Goal: Check status: Check status

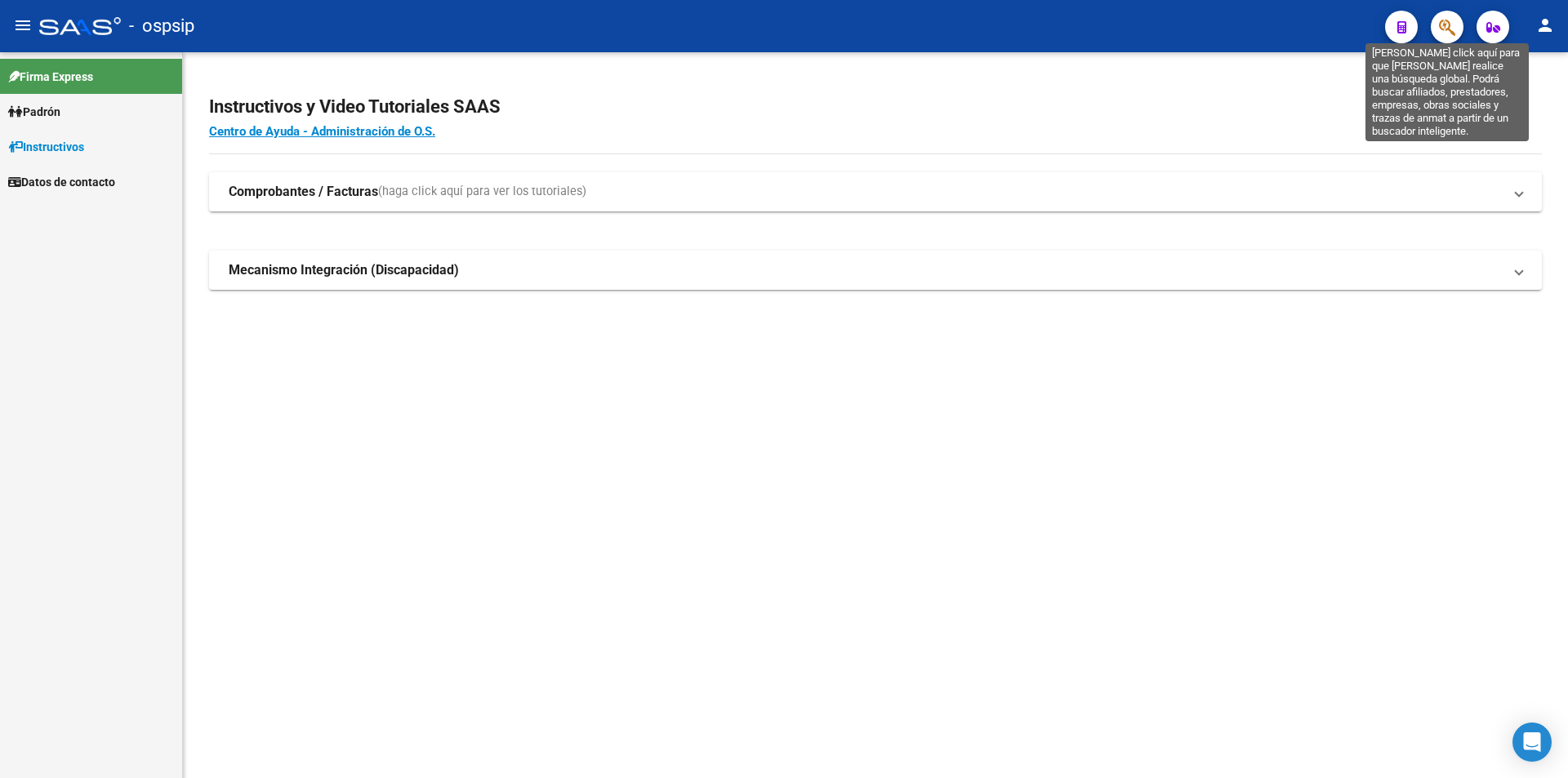
click at [1446, 28] on icon "button" at bounding box center [1447, 27] width 16 height 19
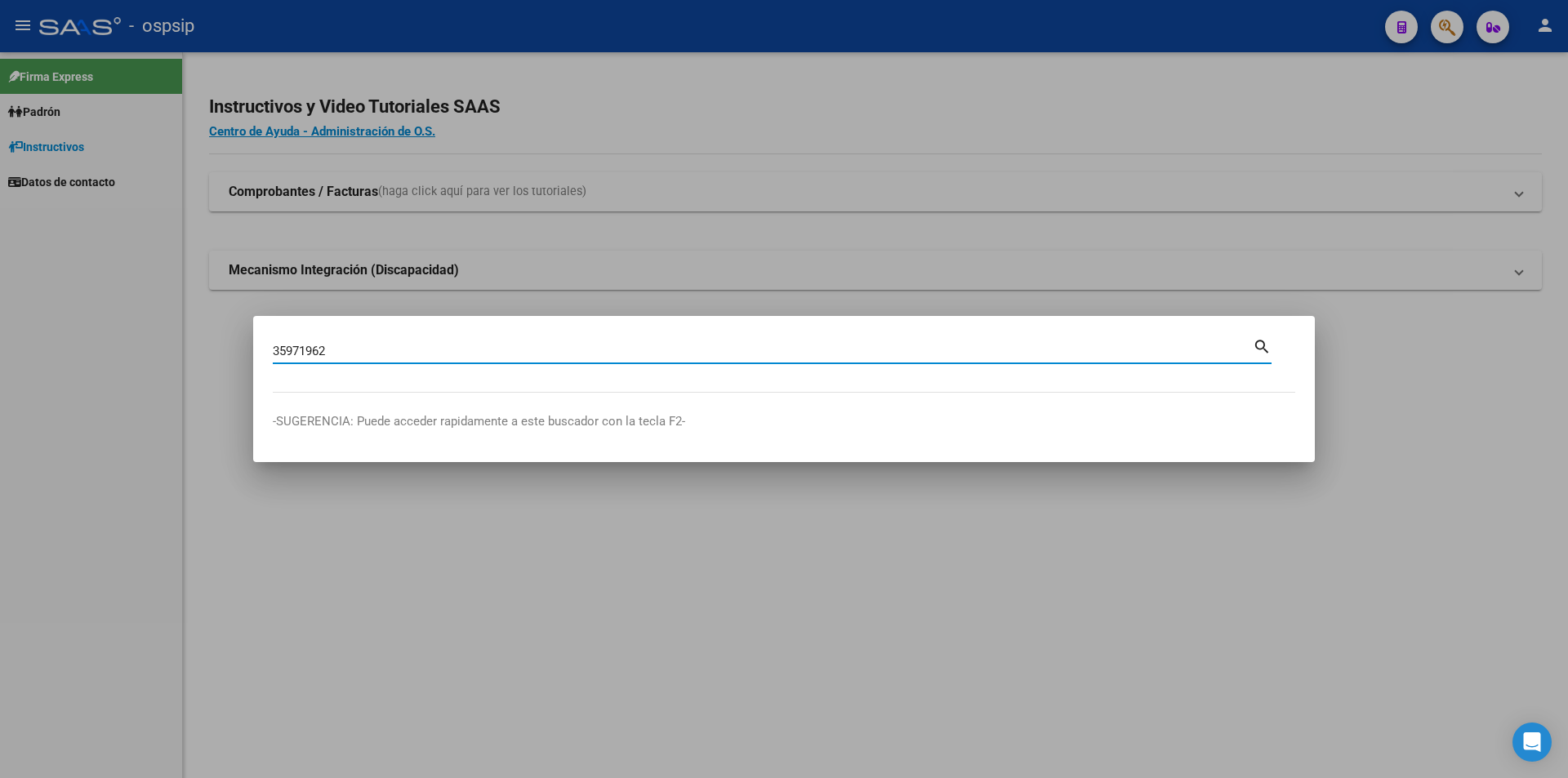
type input "35971962"
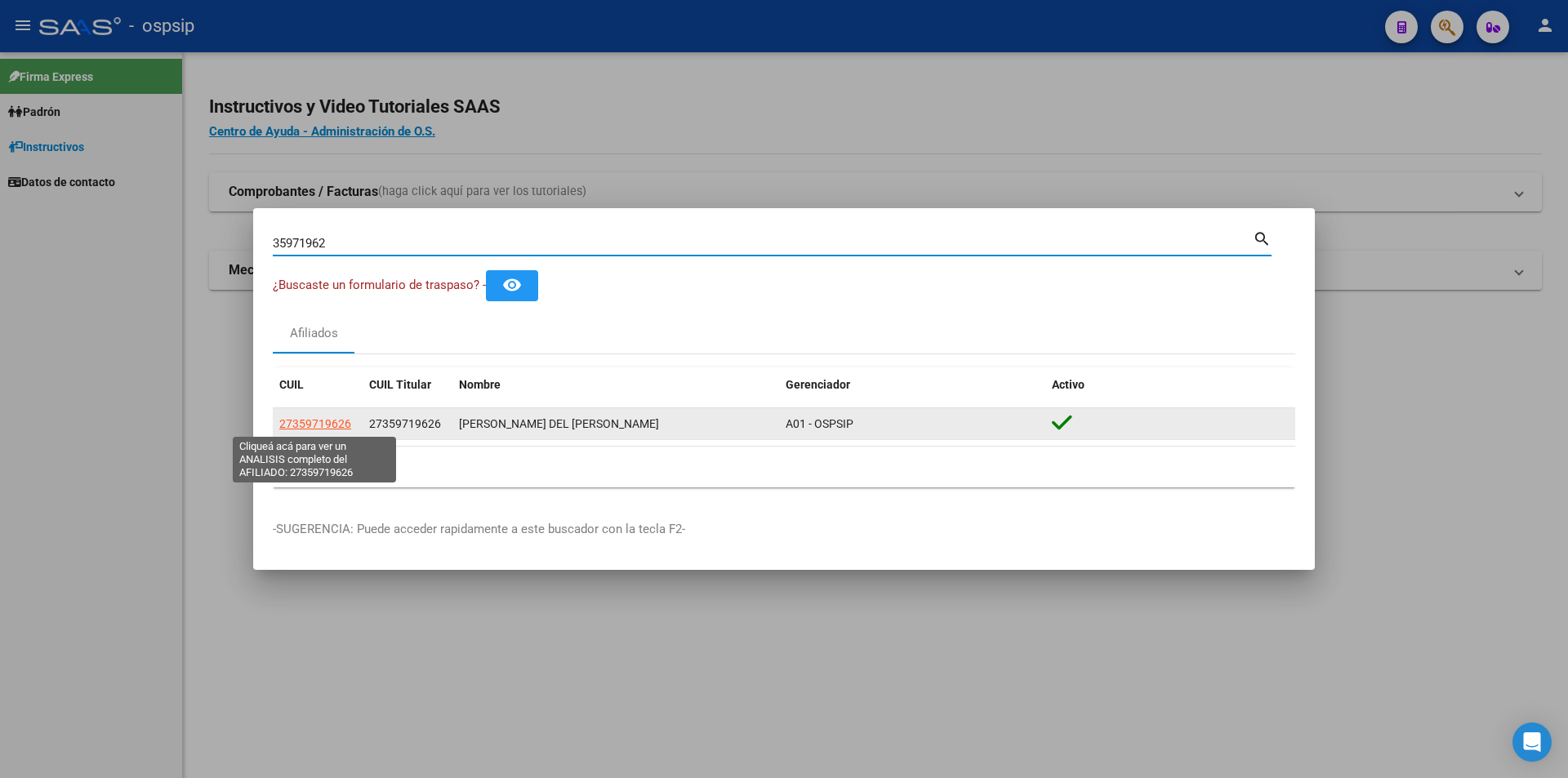
click at [323, 426] on span "27359719626" at bounding box center [315, 423] width 72 height 13
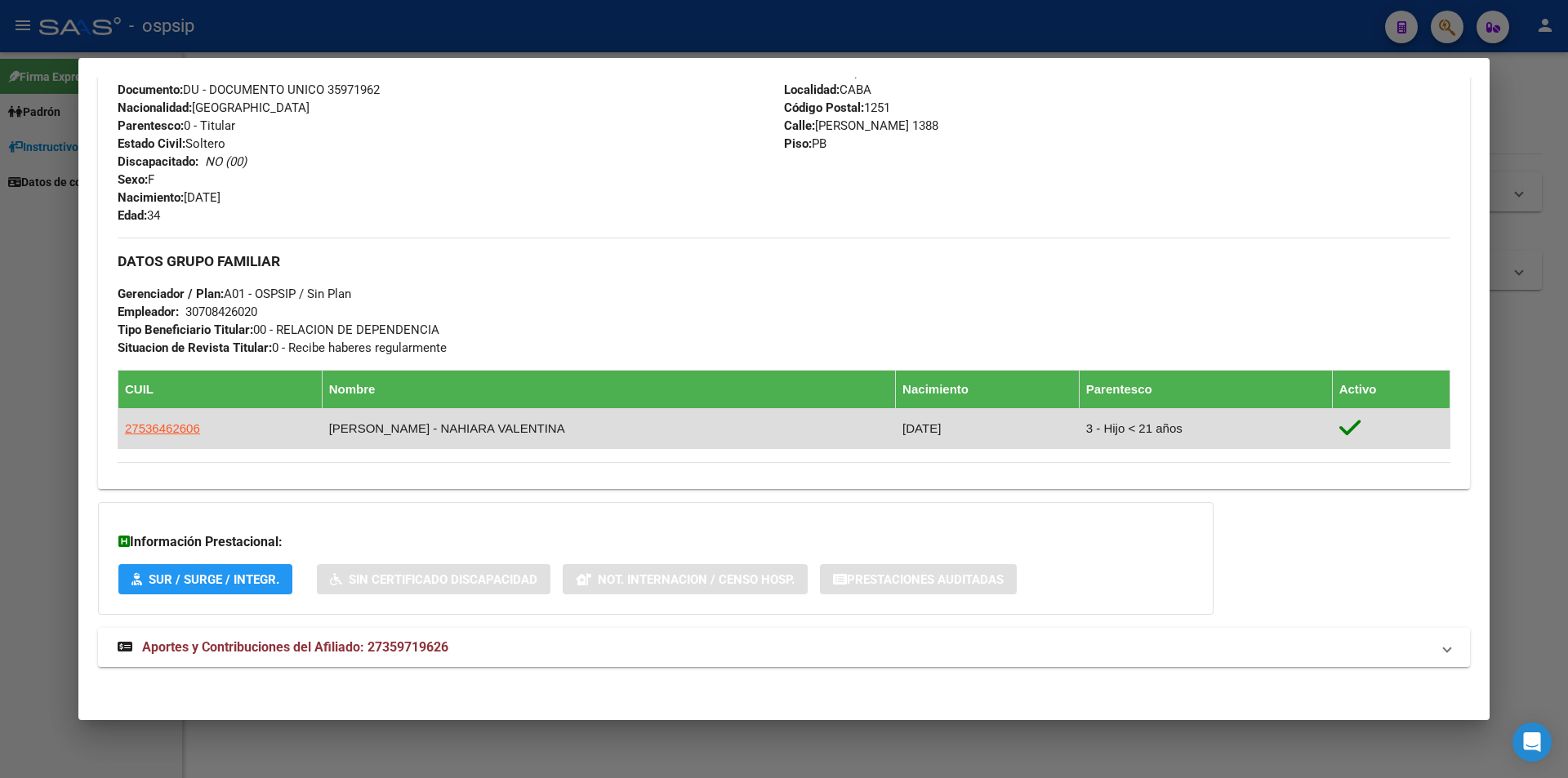
scroll to position [595, 0]
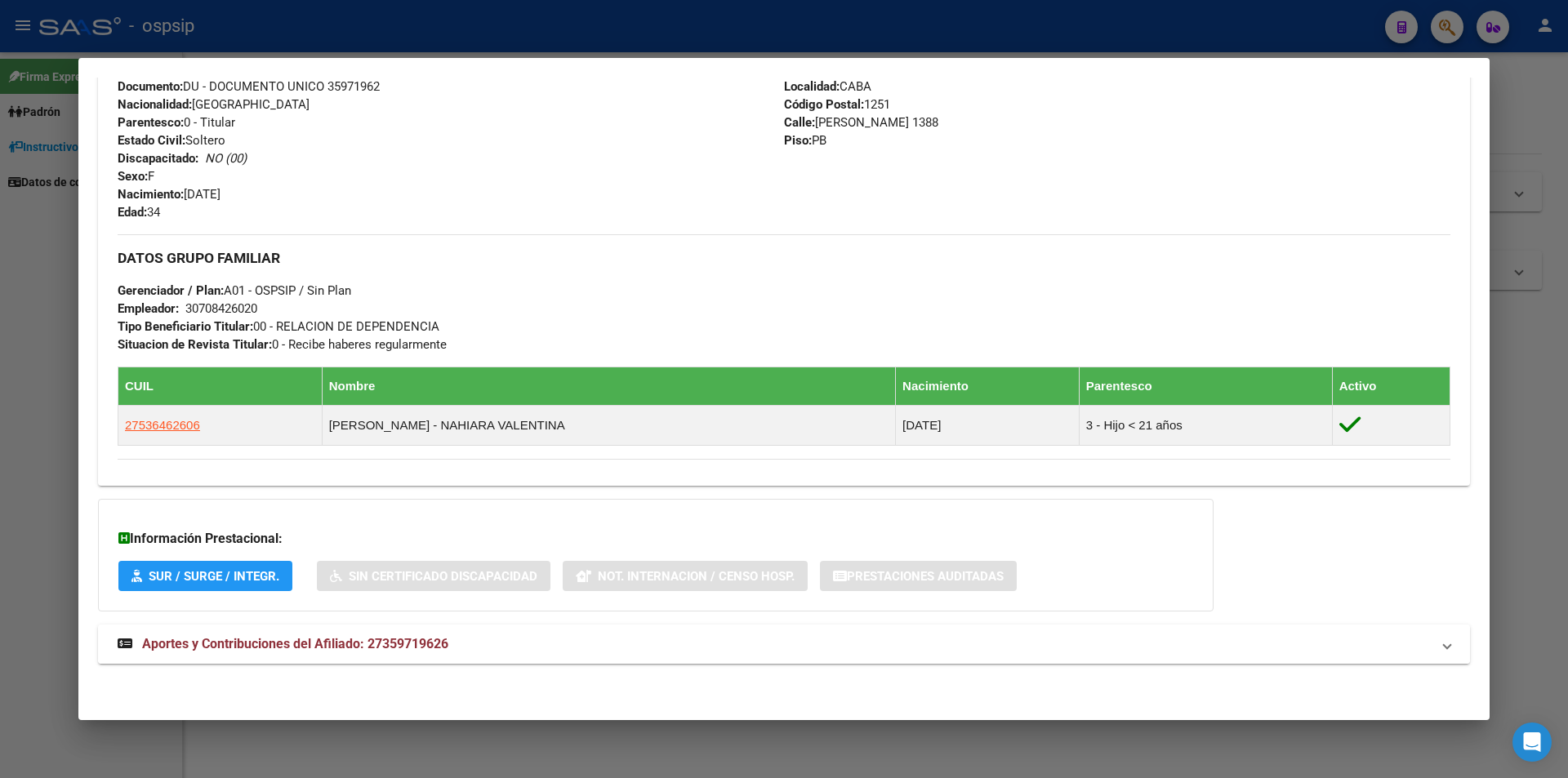
click at [209, 637] on span "Aportes y Contribuciones del Afiliado: 27359719626" at bounding box center [296, 644] width 307 height 15
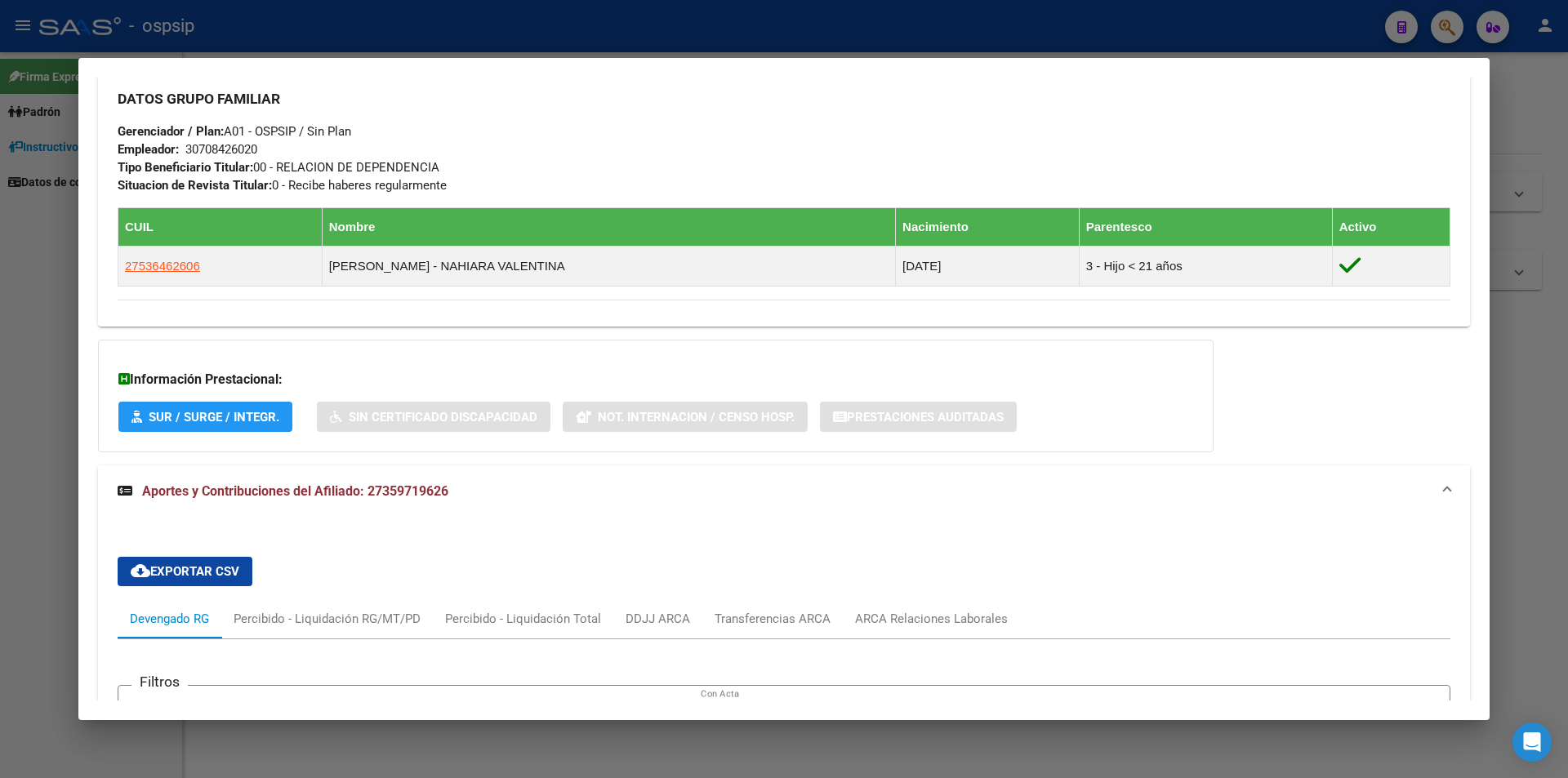
scroll to position [853, 0]
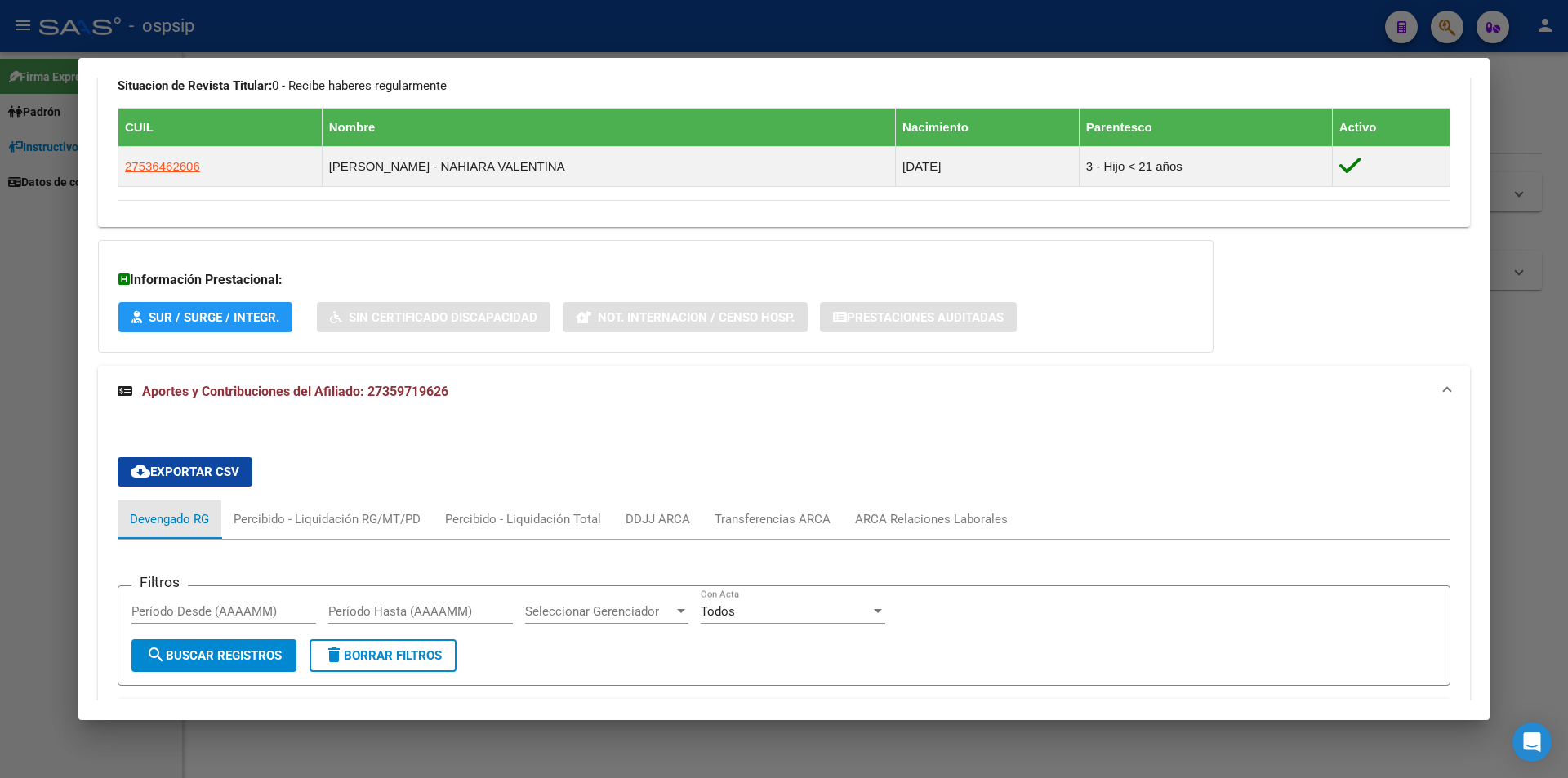
click at [175, 521] on div "Devengado RG" at bounding box center [169, 520] width 79 height 18
click at [223, 395] on span "Aportes y Contribuciones del Afiliado: 27359719626" at bounding box center [296, 391] width 307 height 15
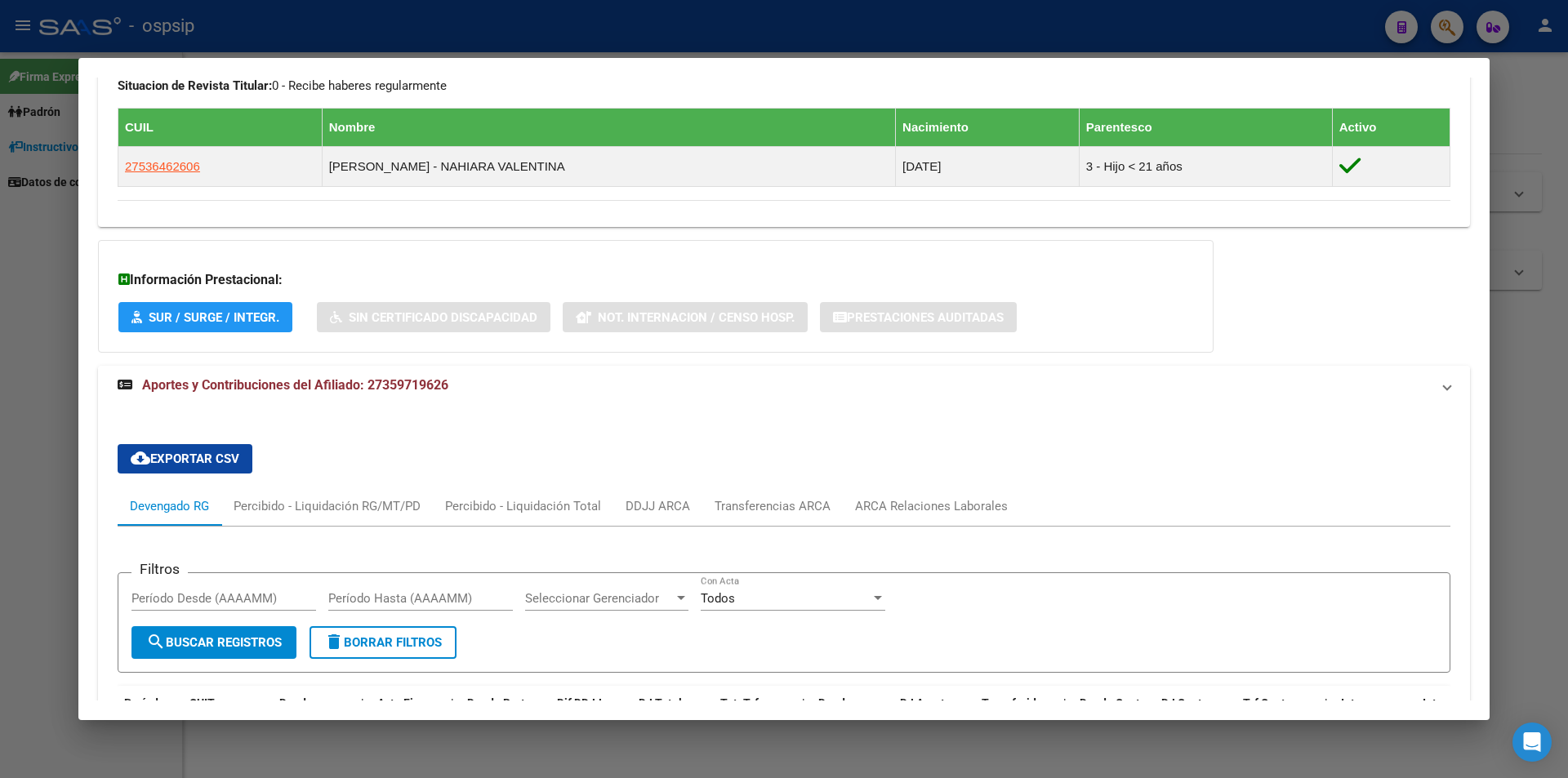
scroll to position [595, 0]
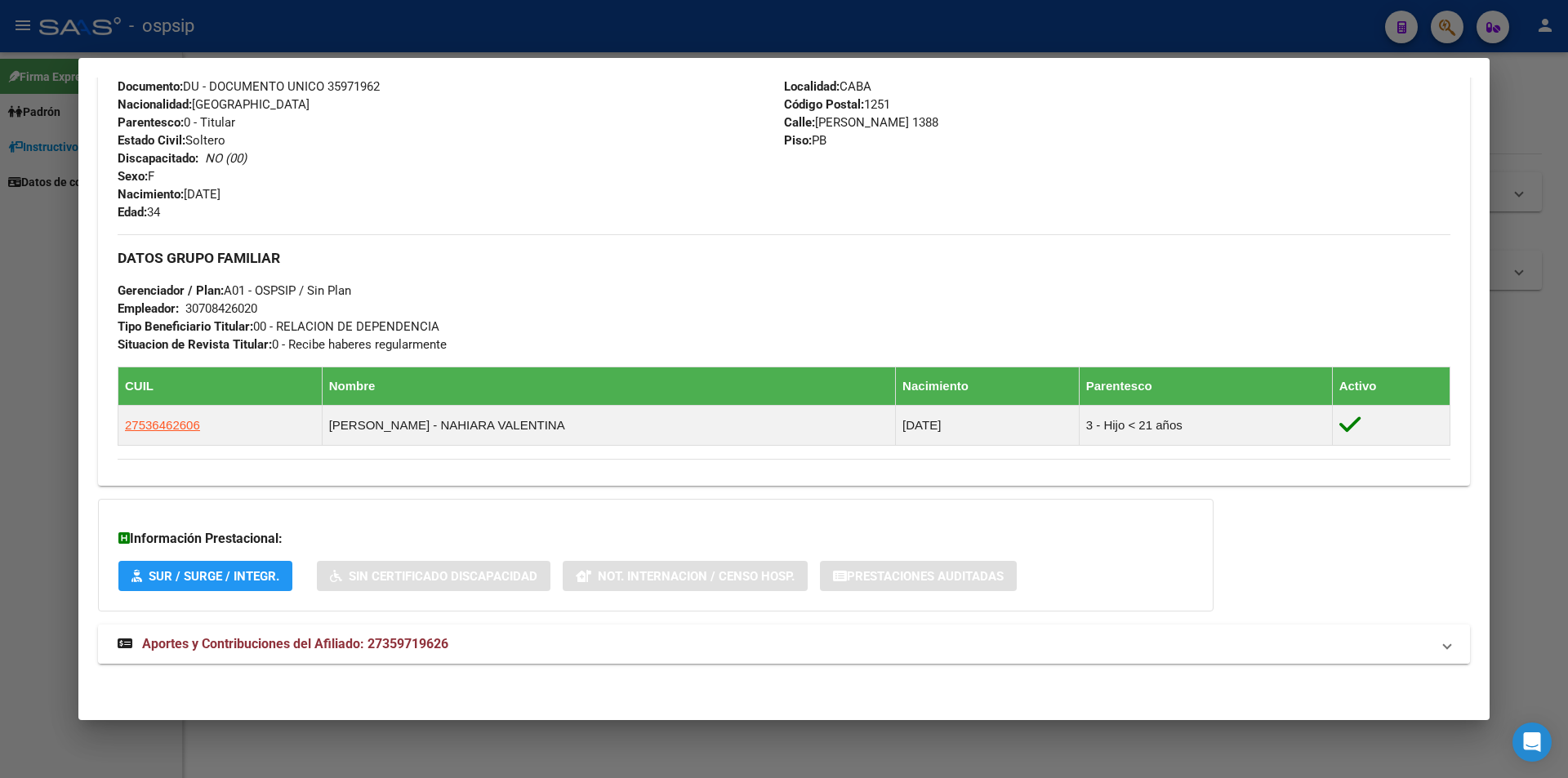
click at [256, 645] on span "Aportes y Contribuciones del Afiliado: 27359719626" at bounding box center [296, 644] width 307 height 15
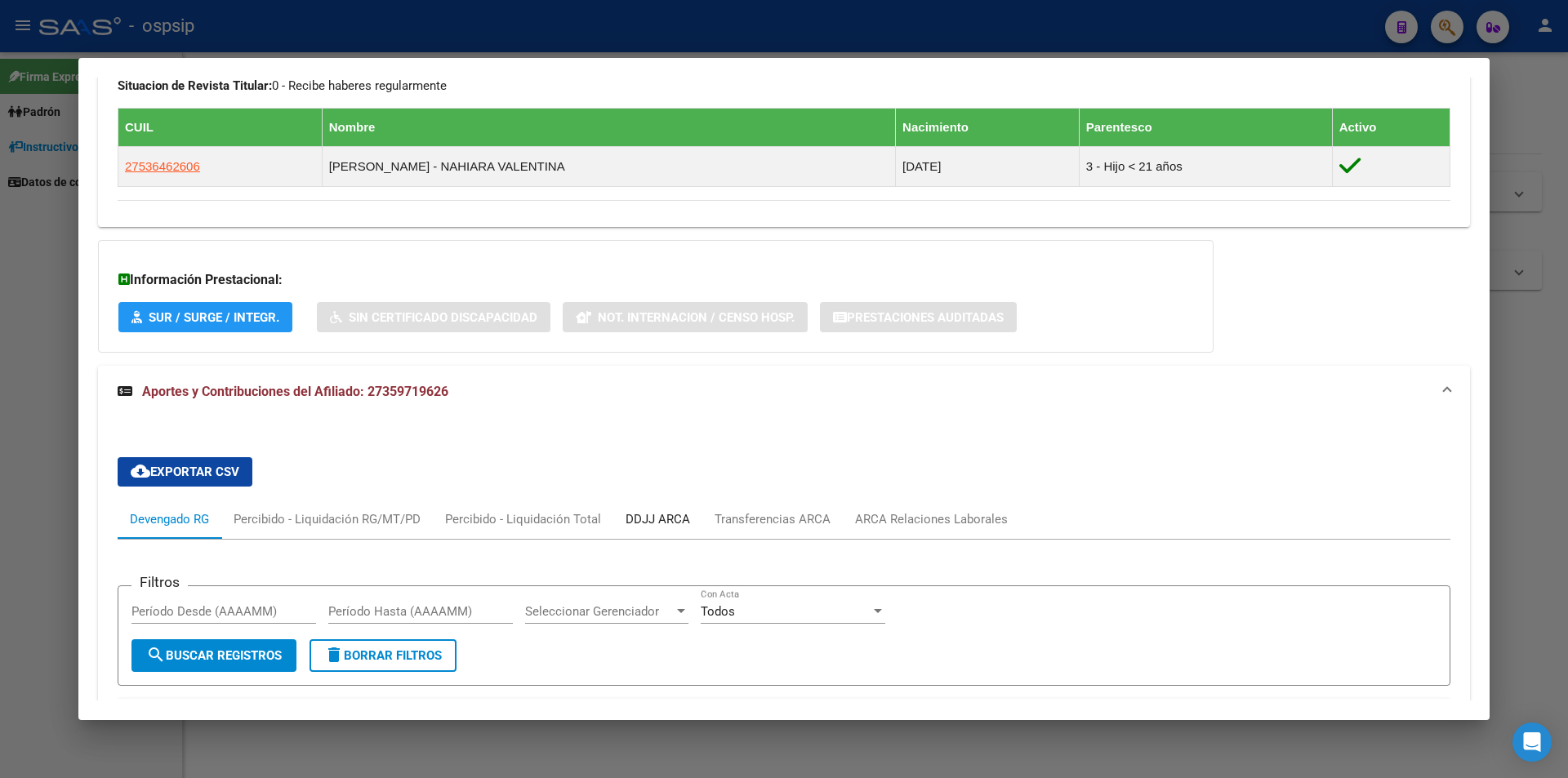
click at [645, 523] on div "DDJJ ARCA" at bounding box center [657, 520] width 64 height 18
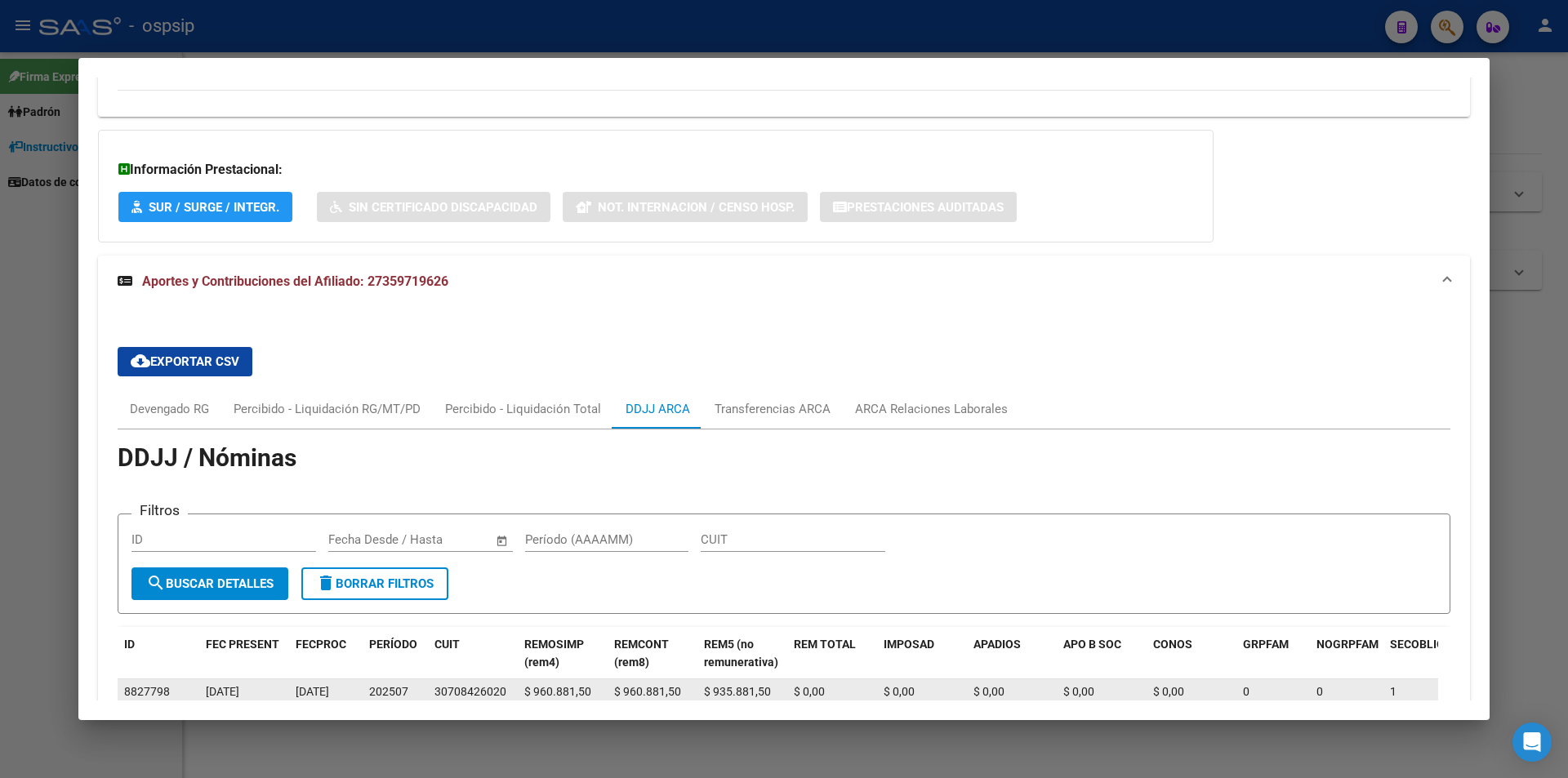
scroll to position [935, 0]
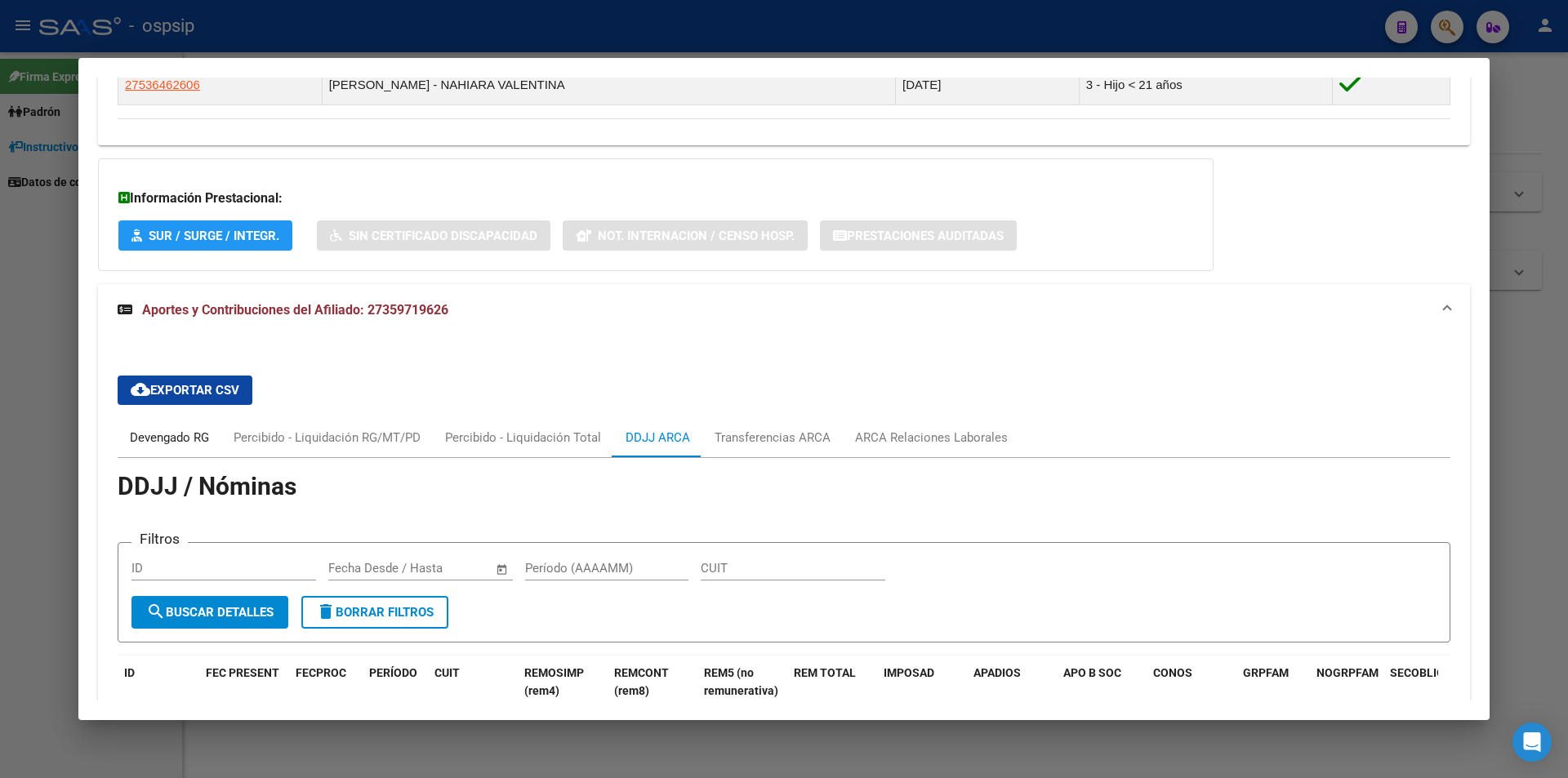
click at [170, 433] on div "Devengado RG" at bounding box center [169, 438] width 79 height 18
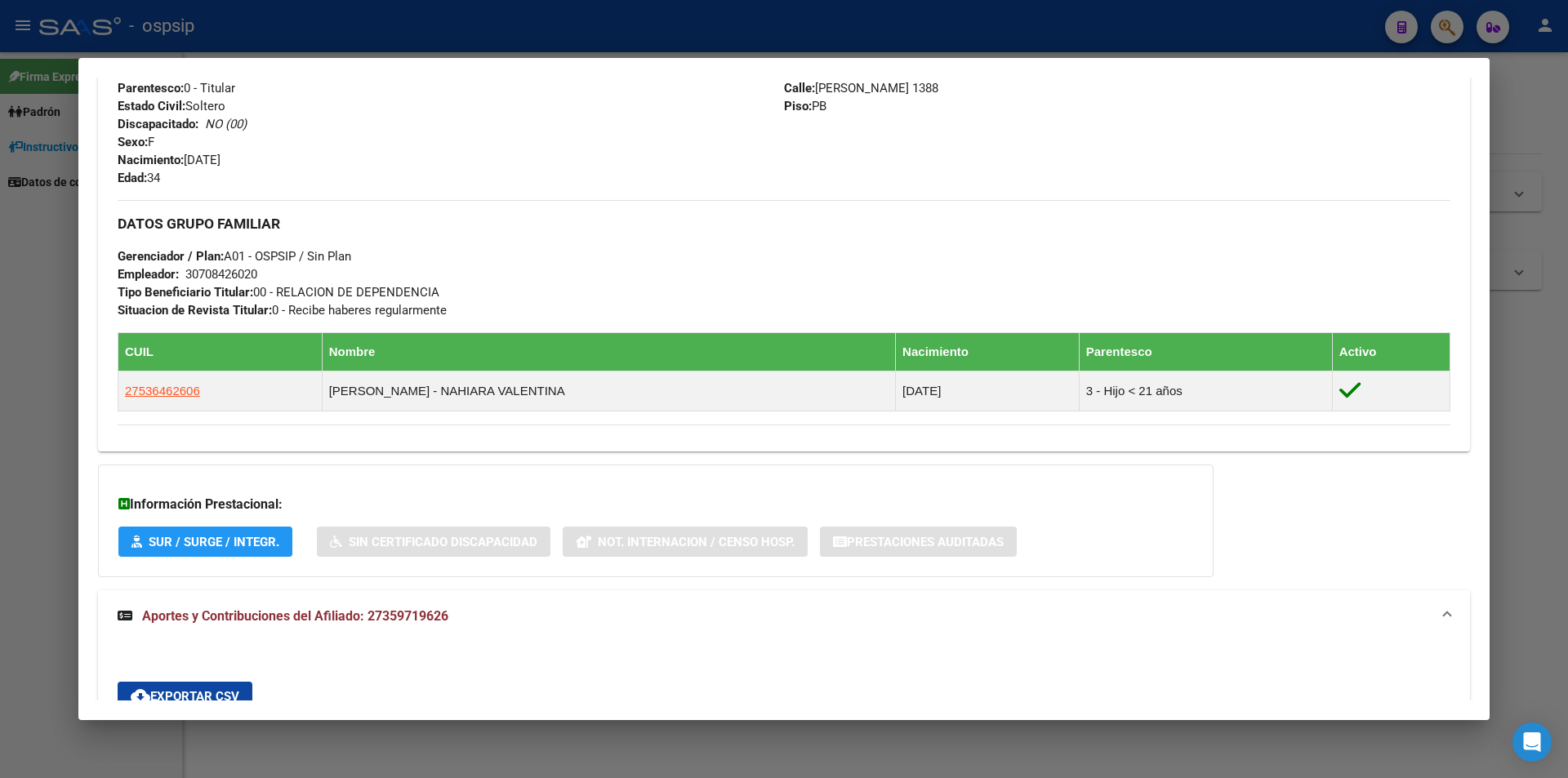
scroll to position [527, 0]
